Goal: Task Accomplishment & Management: Use online tool/utility

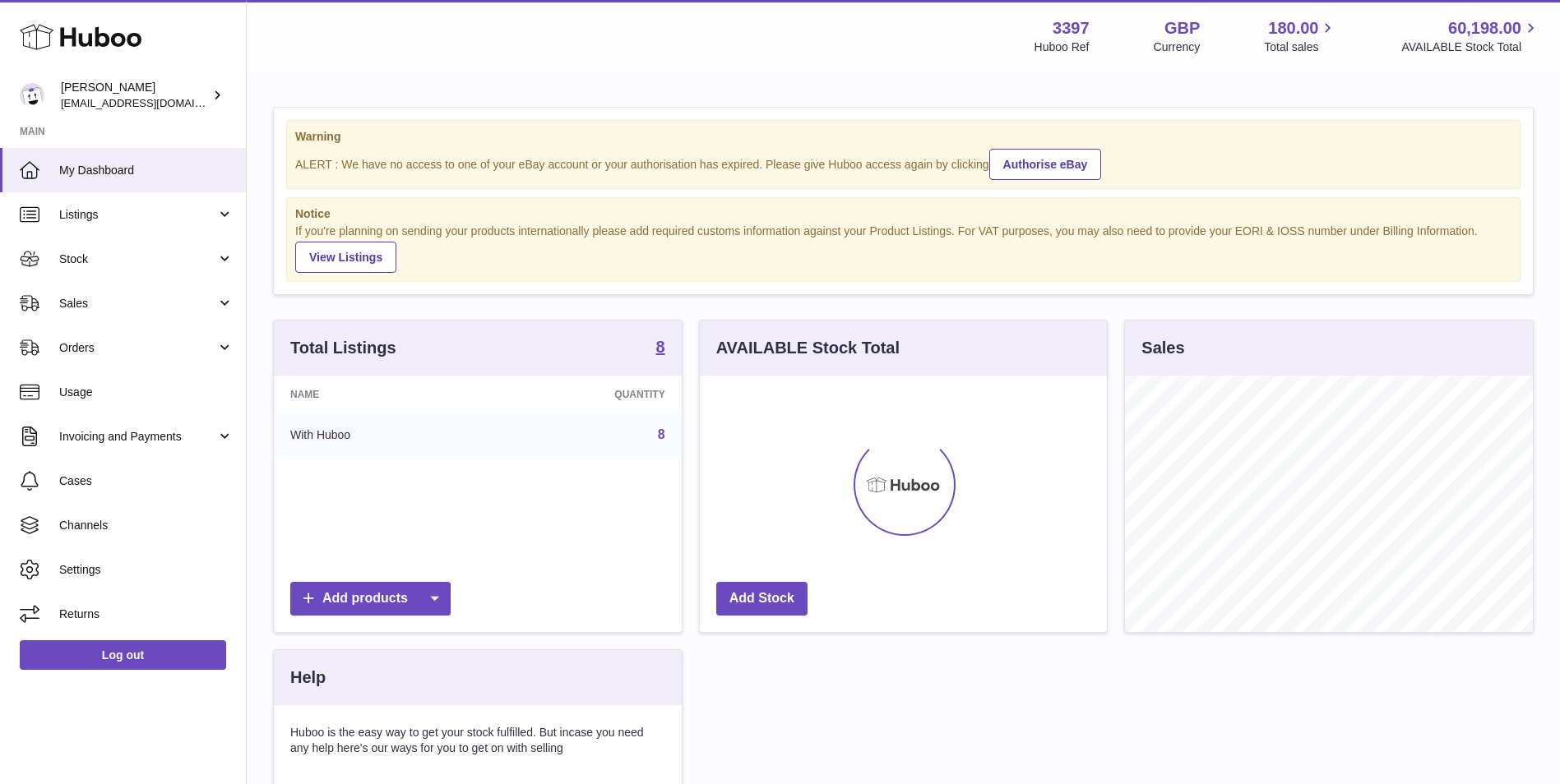
scroll to position [257, 407]
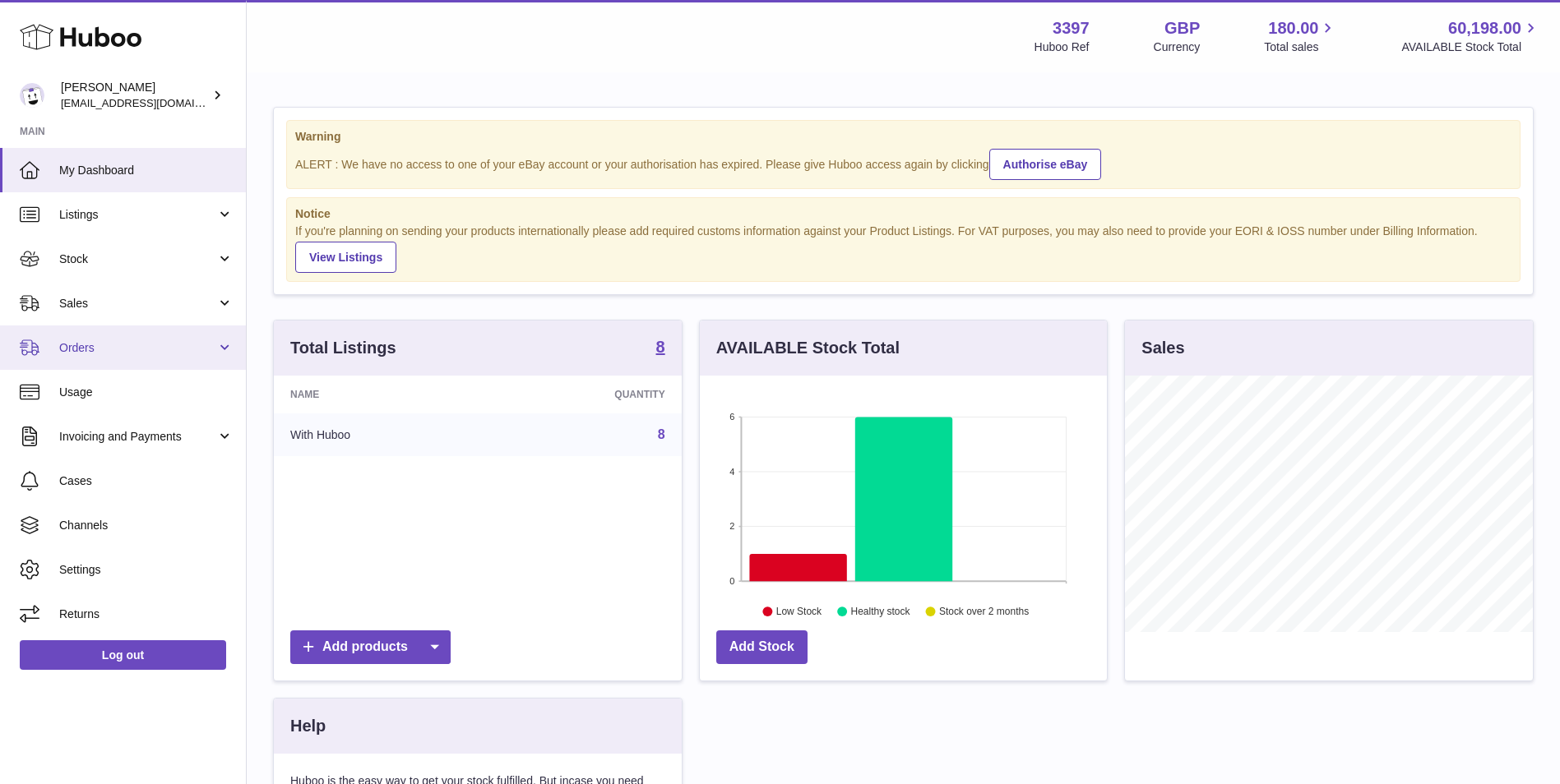
click at [103, 346] on span "Orders" at bounding box center [138, 348] width 157 height 16
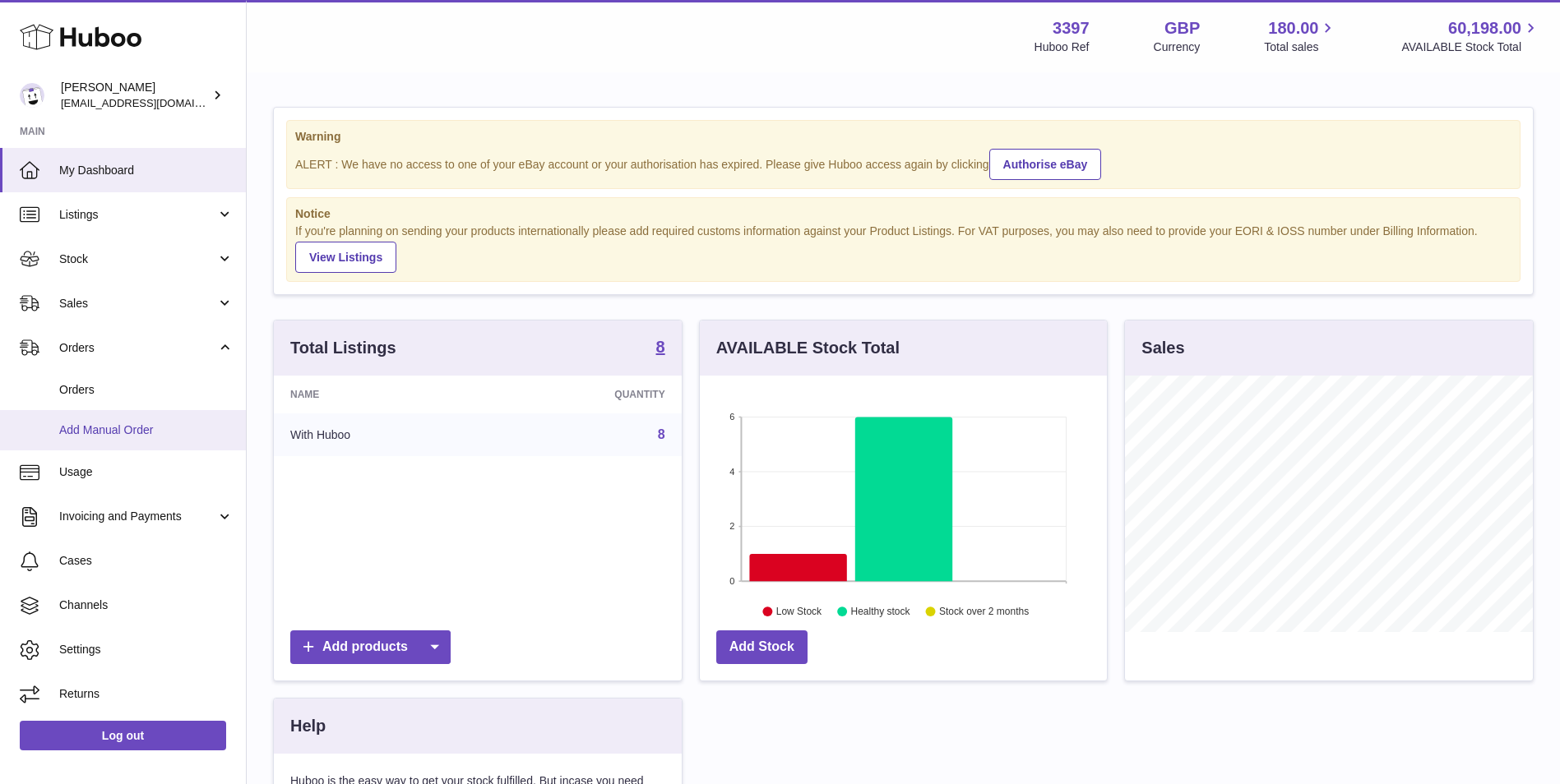
click at [100, 428] on span "Add Manual Order" at bounding box center [147, 430] width 174 height 16
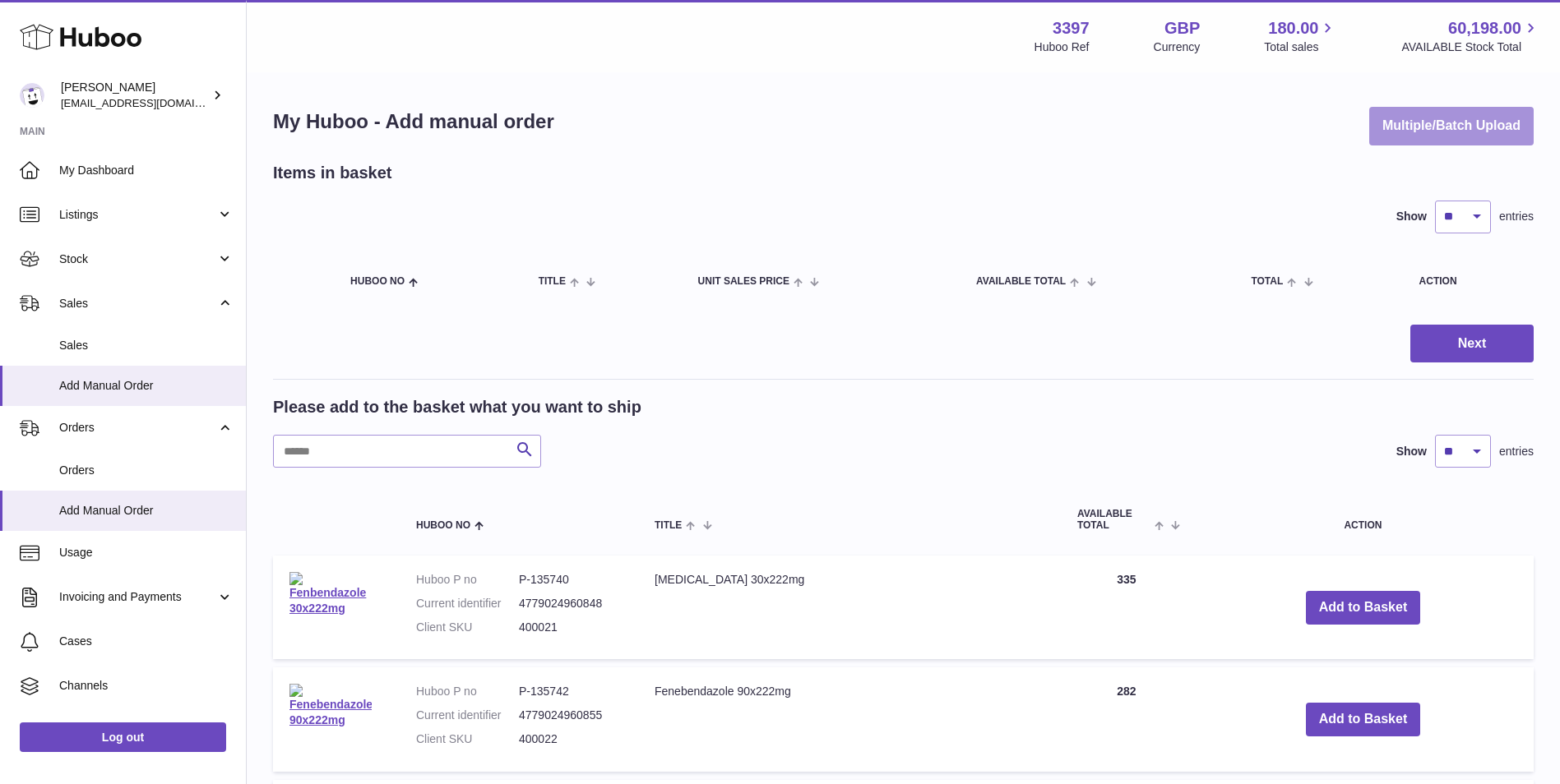
click at [1396, 134] on button "Multiple/Batch Upload" at bounding box center [1451, 126] width 165 height 39
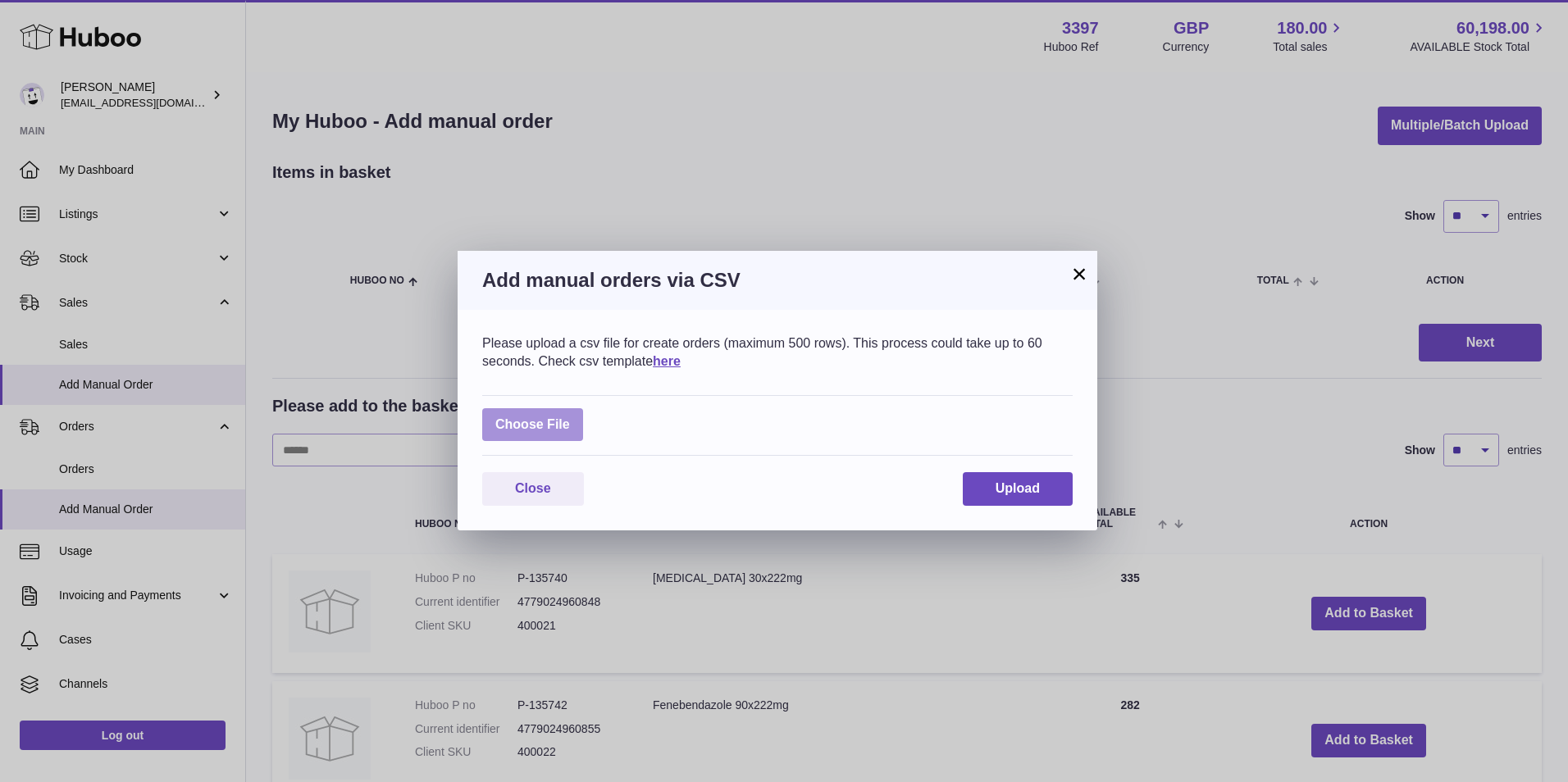
click at [568, 429] on label at bounding box center [532, 425] width 101 height 34
click at [570, 418] on input "file" at bounding box center [570, 417] width 1 height 1
type input "**********"
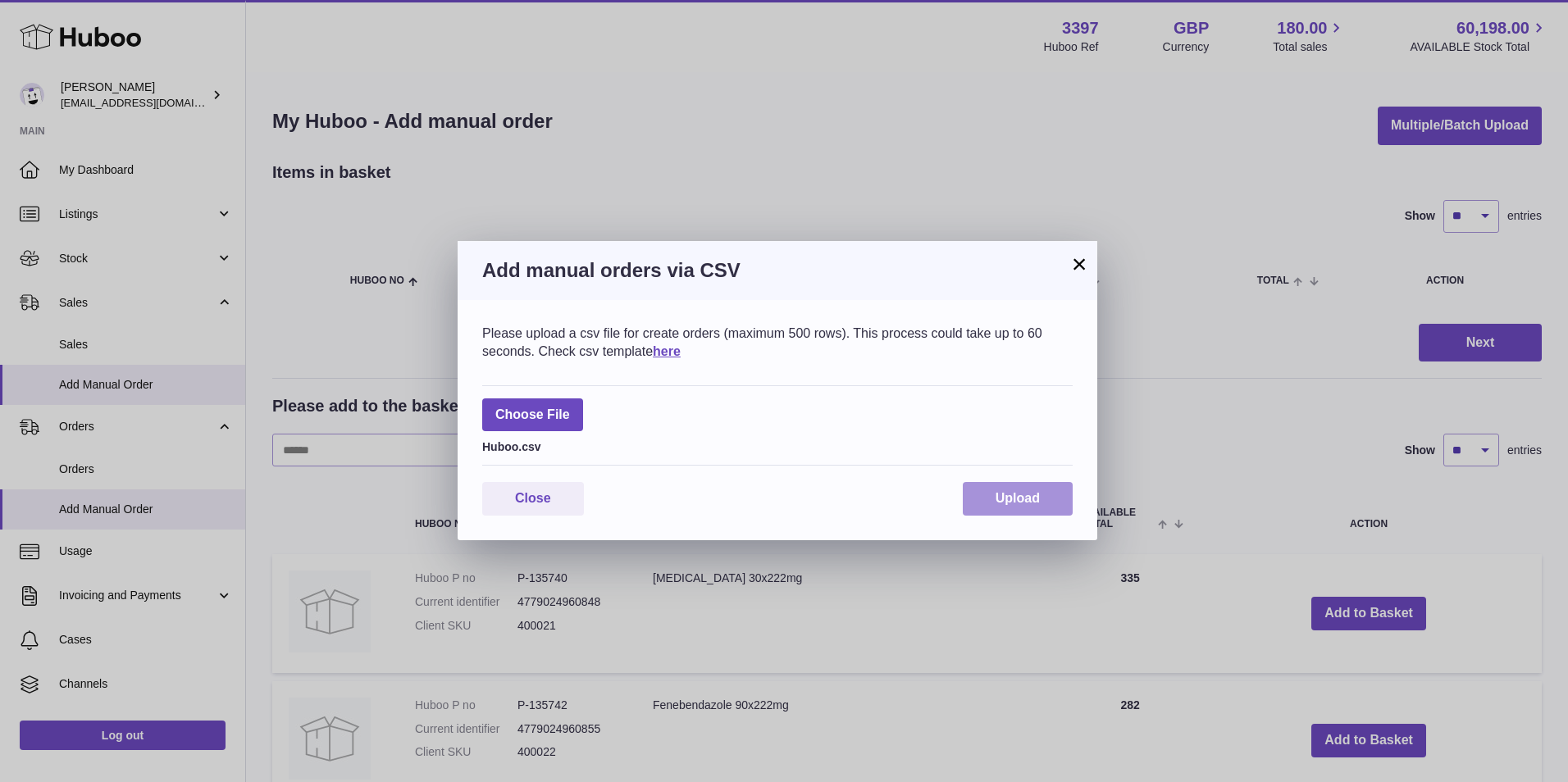
click at [1035, 492] on span "Upload" at bounding box center [1018, 498] width 45 height 14
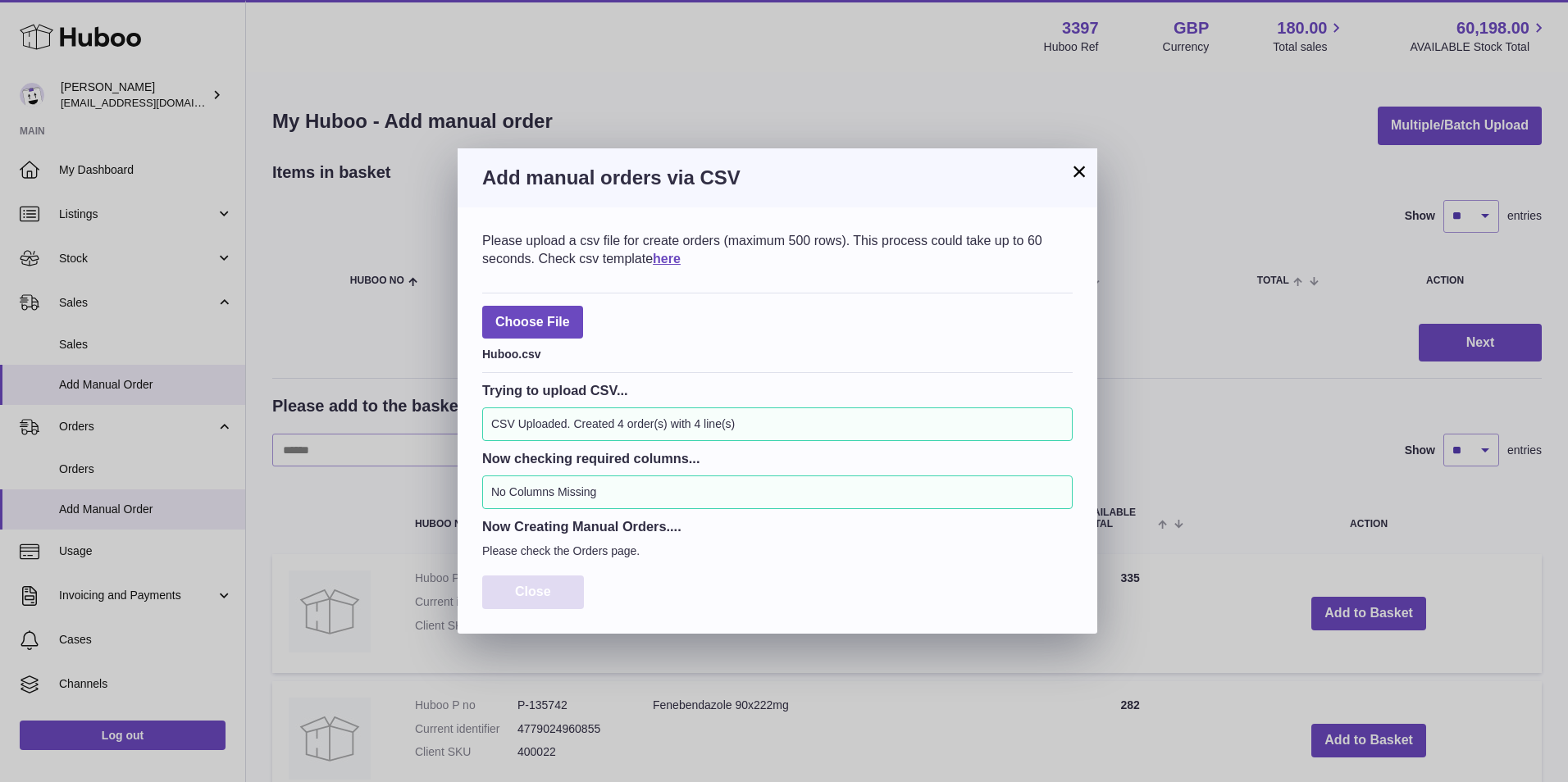
click at [531, 590] on span "Close" at bounding box center [533, 591] width 36 height 14
